Goal: Task Accomplishment & Management: Manage account settings

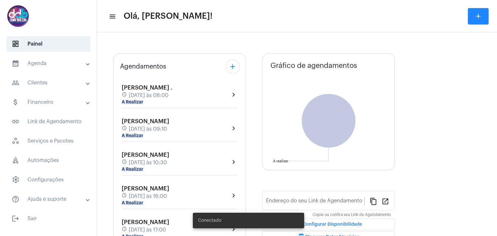
type input "[URL][DOMAIN_NAME]"
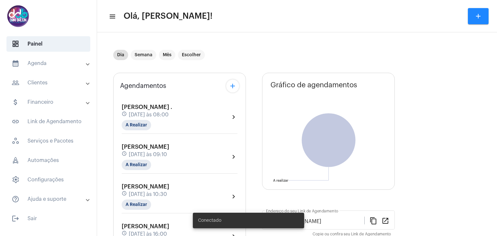
click at [150, 108] on span "[PERSON_NAME] ." at bounding box center [147, 107] width 50 height 6
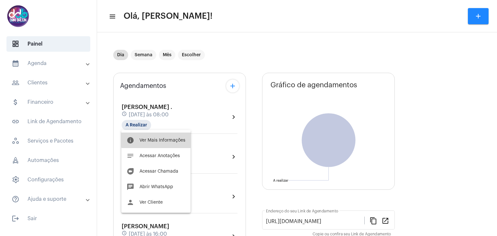
click at [156, 140] on span "Ver Mais Informações" at bounding box center [162, 140] width 46 height 5
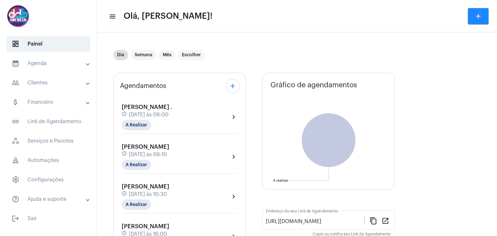
click at [138, 108] on span "[PERSON_NAME] ." at bounding box center [147, 107] width 50 height 6
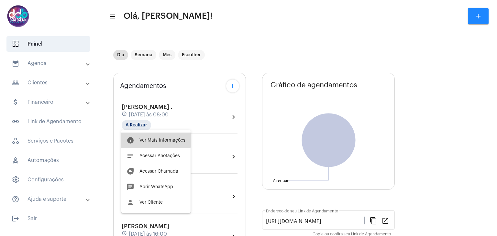
click at [156, 138] on span "Ver Mais Informações" at bounding box center [162, 140] width 46 height 5
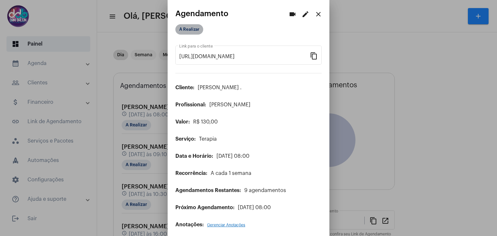
click at [192, 30] on mat-chip "A Realizar" at bounding box center [189, 29] width 28 height 10
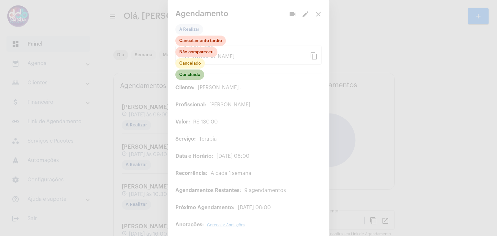
click at [186, 75] on mat-chip "Concluído" at bounding box center [189, 75] width 29 height 10
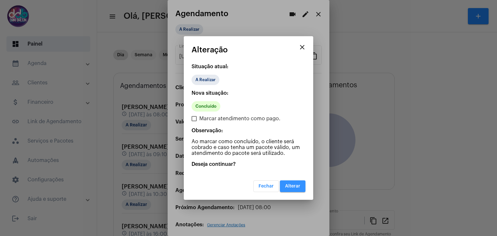
click at [296, 187] on span "Alterar" at bounding box center [292, 186] width 15 height 5
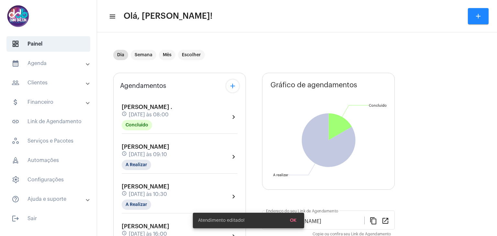
click at [143, 148] on span "[PERSON_NAME]" at bounding box center [146, 147] width 48 height 6
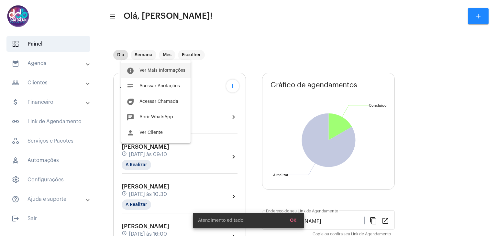
click at [142, 71] on span "Ver Mais Informações" at bounding box center [162, 70] width 46 height 5
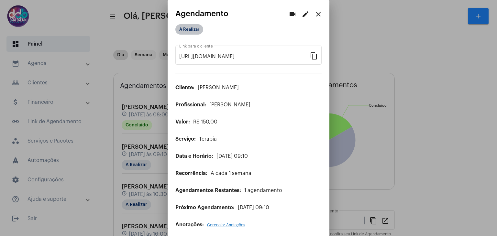
click at [190, 30] on mat-chip "A Realizar" at bounding box center [189, 29] width 28 height 10
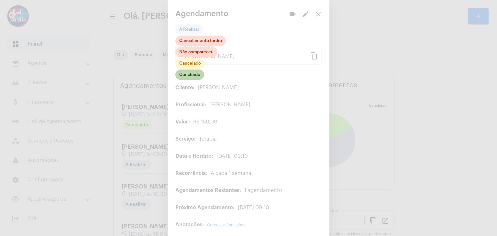
click at [195, 74] on mat-chip "Concluído" at bounding box center [189, 75] width 29 height 10
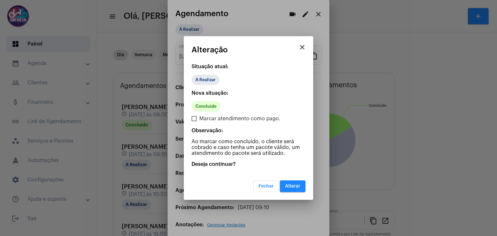
click at [284, 185] on button "Alterar" at bounding box center [293, 186] width 26 height 12
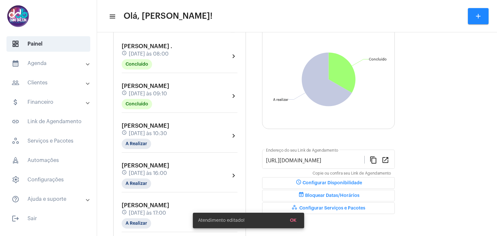
scroll to position [65, 0]
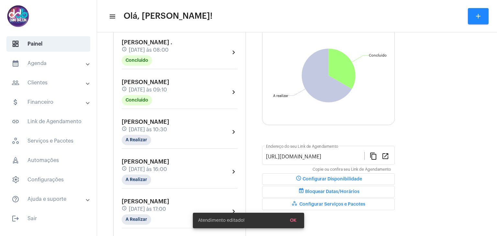
click at [154, 128] on span "[DATE] às 10:30" at bounding box center [148, 130] width 38 height 6
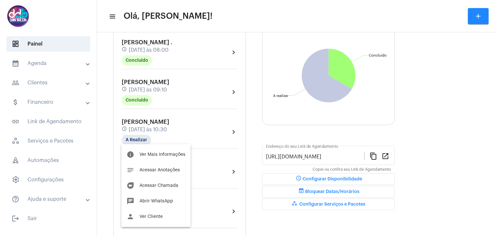
click at [100, 96] on div at bounding box center [248, 118] width 497 height 236
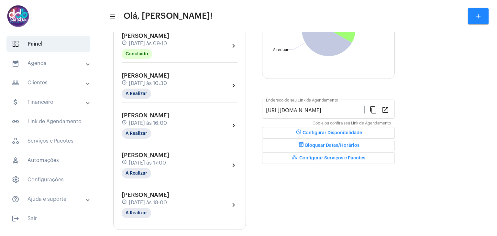
scroll to position [119, 0]
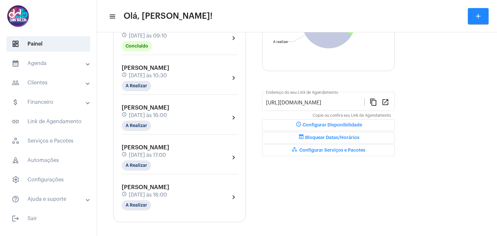
click at [59, 62] on mat-panel-title "calendar_month_outlined Agenda" at bounding box center [49, 63] width 75 height 8
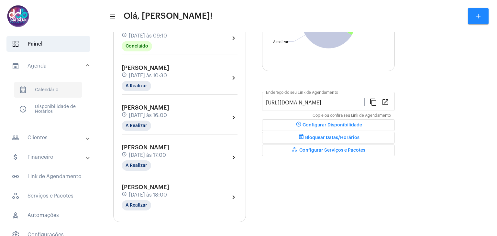
click at [54, 90] on span "calendar_month_outlined Calendário" at bounding box center [48, 90] width 68 height 16
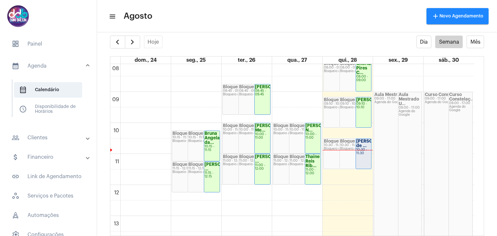
scroll to position [187, 0]
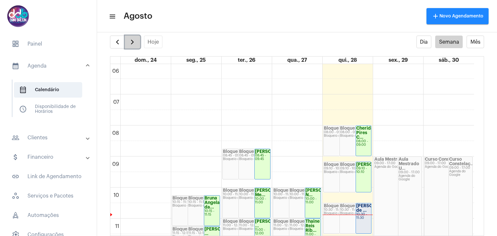
click at [138, 43] on button "button" at bounding box center [132, 42] width 15 height 13
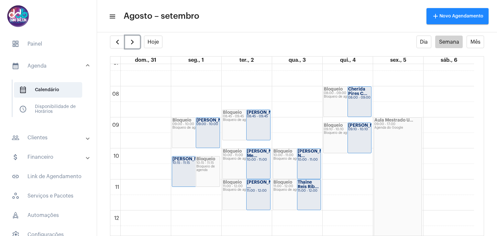
scroll to position [186, 0]
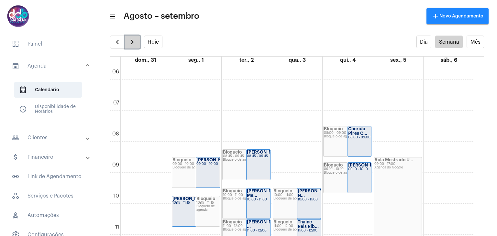
click at [135, 41] on span "button" at bounding box center [132, 42] width 8 height 8
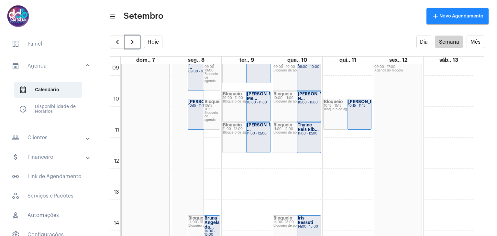
scroll to position [251, 0]
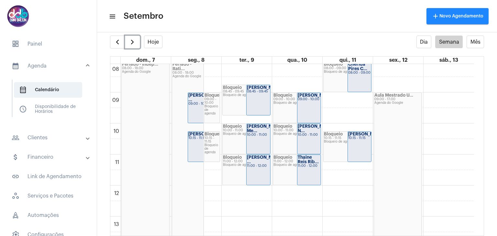
click at [364, 146] on div "[PERSON_NAME]... 10:15 - 11:15" at bounding box center [360, 147] width 24 height 30
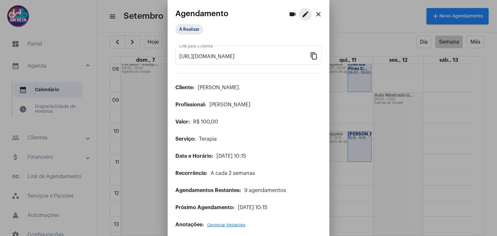
click at [301, 14] on mat-icon "edit" at bounding box center [305, 14] width 8 height 8
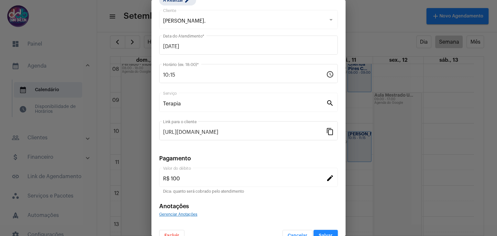
scroll to position [41, 0]
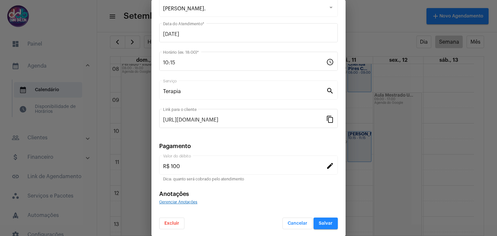
click at [172, 221] on span "Excluir" at bounding box center [171, 223] width 15 height 5
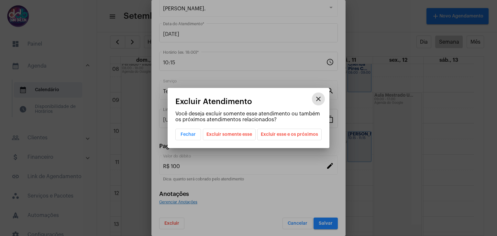
click at [227, 136] on span "Excluir somente esse" at bounding box center [229, 134] width 46 height 11
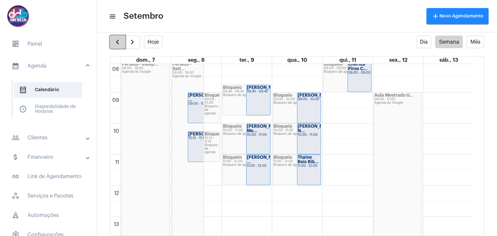
click at [113, 39] on button "button" at bounding box center [117, 42] width 15 height 13
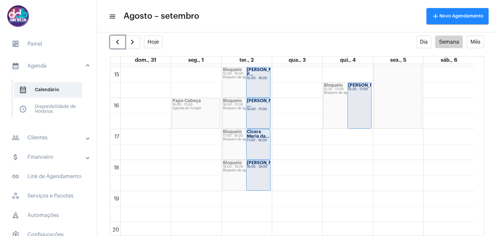
scroll to position [478, 0]
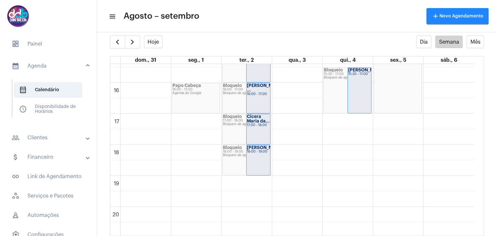
click at [67, 136] on mat-panel-title "people_outline Clientes" at bounding box center [49, 138] width 75 height 8
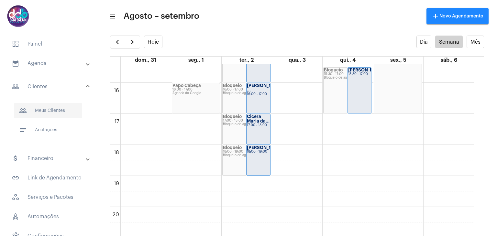
click at [63, 116] on span "people_outline Meus Clientes" at bounding box center [48, 111] width 68 height 16
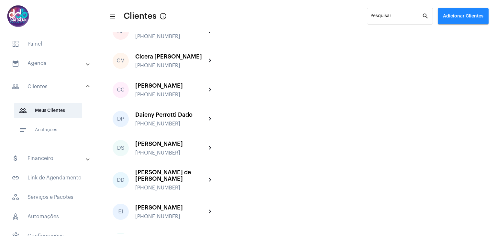
scroll to position [420, 0]
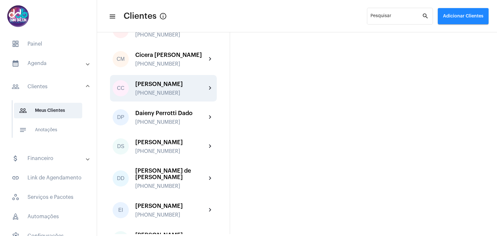
click at [180, 87] on div "[PERSON_NAME]" at bounding box center [170, 84] width 71 height 6
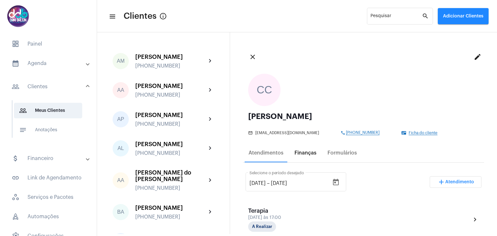
click at [310, 154] on div "Finanças" at bounding box center [305, 153] width 22 height 6
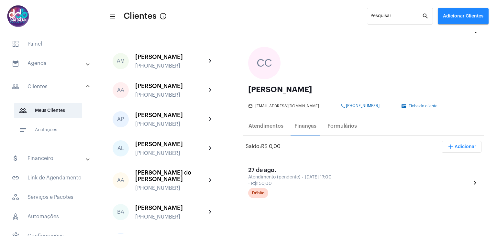
scroll to position [65, 0]
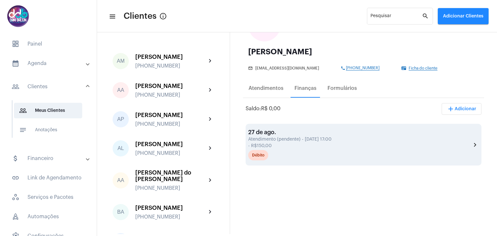
click at [330, 144] on div "- R$150,00" at bounding box center [358, 146] width 221 height 5
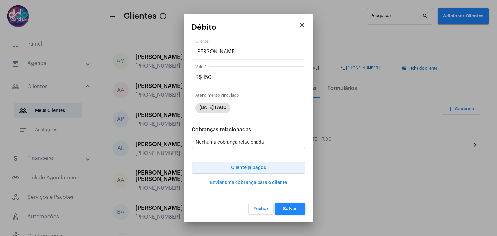
click at [272, 166] on button "Cliente já pagou" at bounding box center [248, 168] width 114 height 12
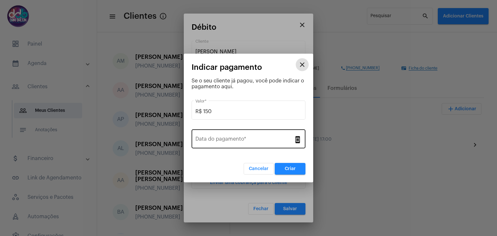
click at [236, 137] on input "Data do pagamento *" at bounding box center [244, 140] width 98 height 6
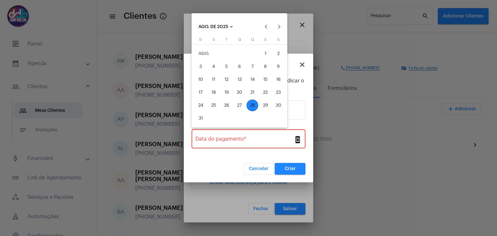
click at [250, 106] on div "28" at bounding box center [252, 106] width 12 height 12
type input "[DATE]"
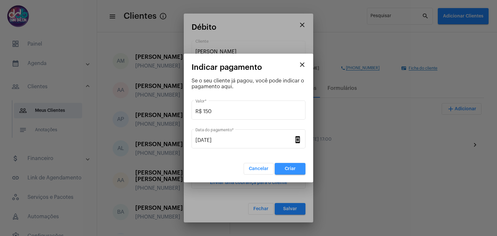
click at [284, 169] on button "Criar" at bounding box center [290, 169] width 31 height 12
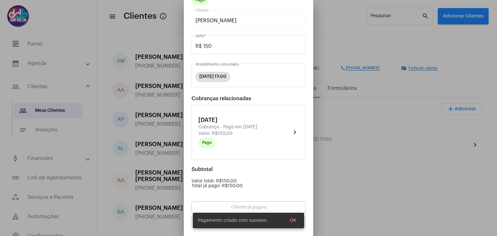
scroll to position [56, 0]
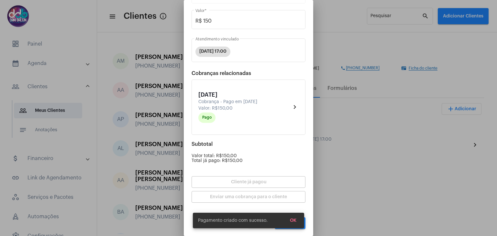
click at [296, 221] on button "OK" at bounding box center [293, 221] width 17 height 12
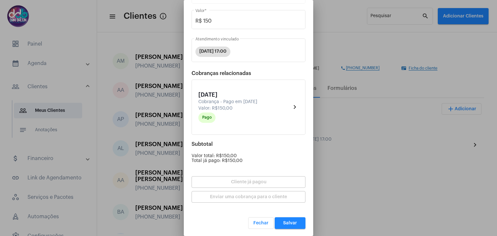
click at [287, 225] on button "Salvar" at bounding box center [290, 223] width 31 height 12
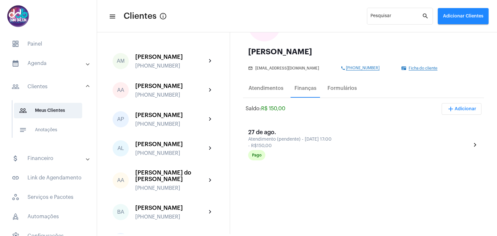
click at [45, 157] on mat-panel-title "attach_money Financeiro" at bounding box center [49, 159] width 75 height 8
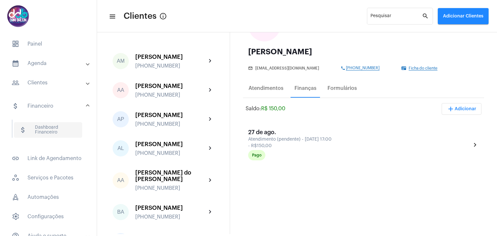
click at [45, 132] on span "attach_money Dashboard Financeiro" at bounding box center [48, 130] width 68 height 16
